Goal: Find specific page/section: Find specific page/section

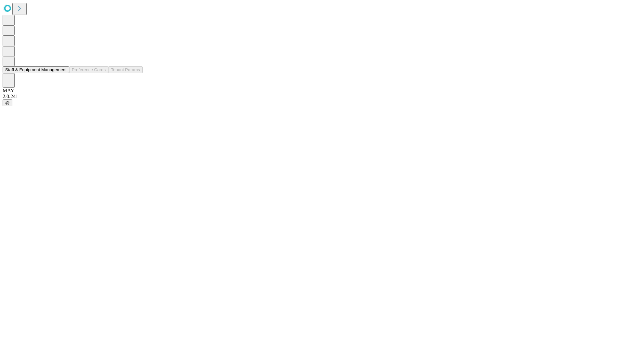
click at [62, 73] on button "Staff & Equipment Management" at bounding box center [36, 69] width 67 height 7
